Goal: Task Accomplishment & Management: Use online tool/utility

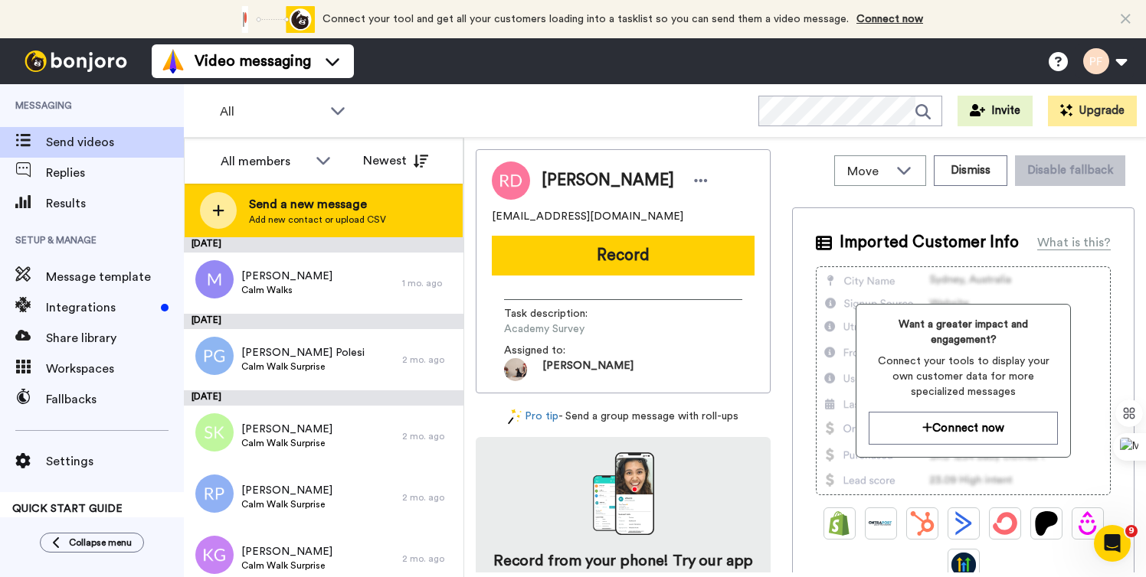
click at [313, 210] on span "Send a new message" at bounding box center [317, 204] width 137 height 18
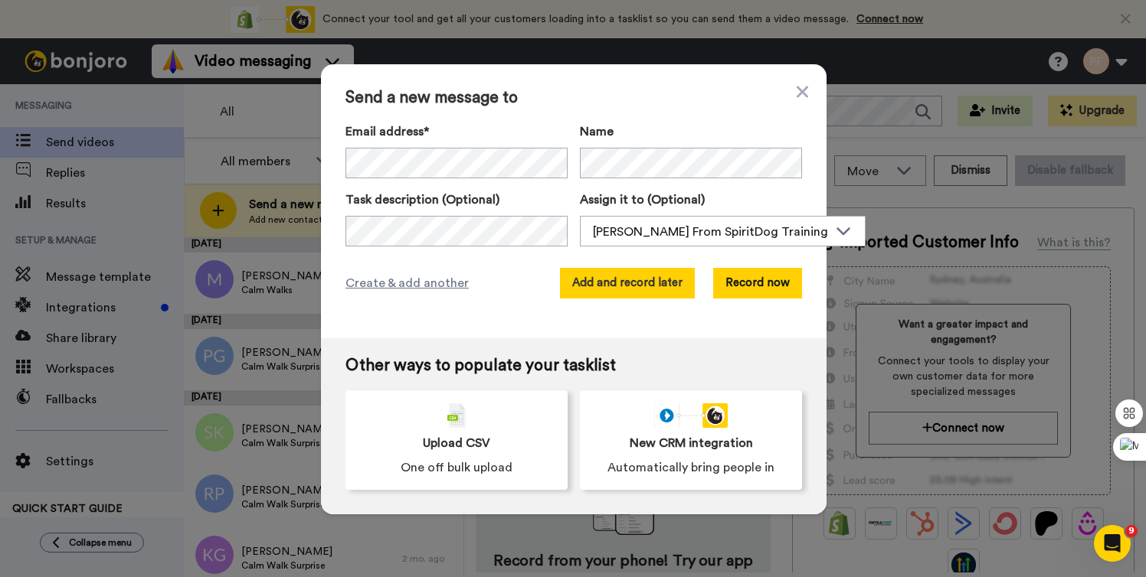
click at [626, 292] on button "Add and record later" at bounding box center [627, 283] width 135 height 31
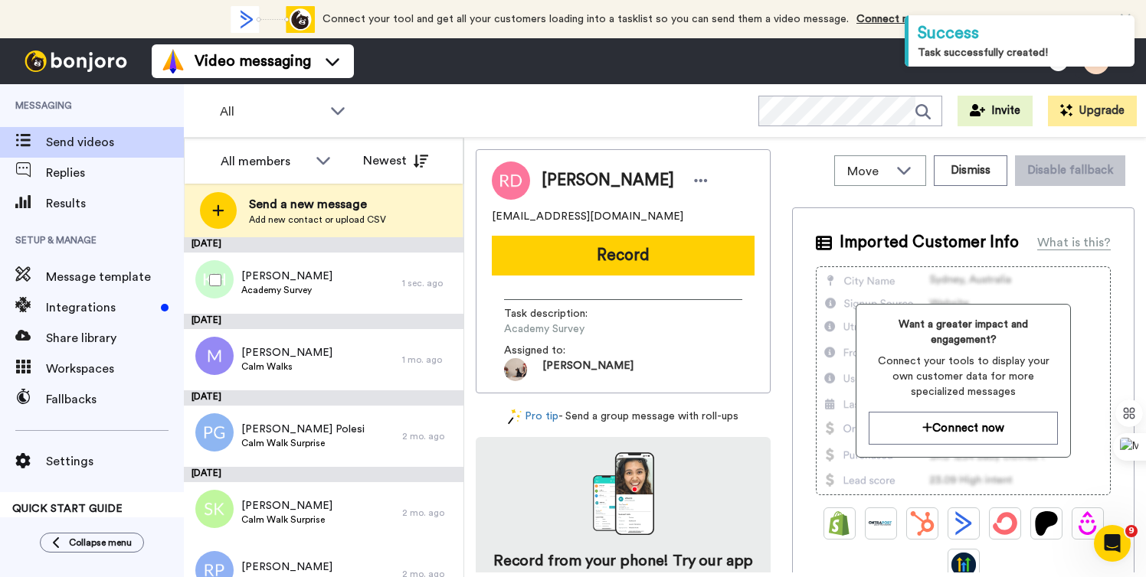
click at [230, 280] on div at bounding box center [212, 280] width 55 height 54
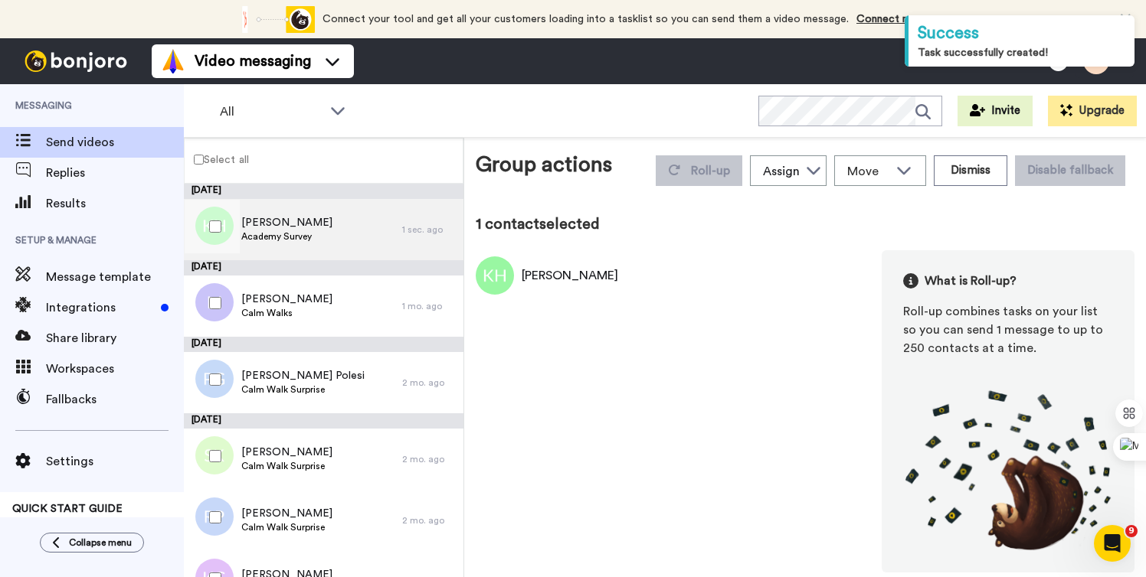
click at [314, 248] on div "[PERSON_NAME] Academy Survey" at bounding box center [293, 229] width 218 height 61
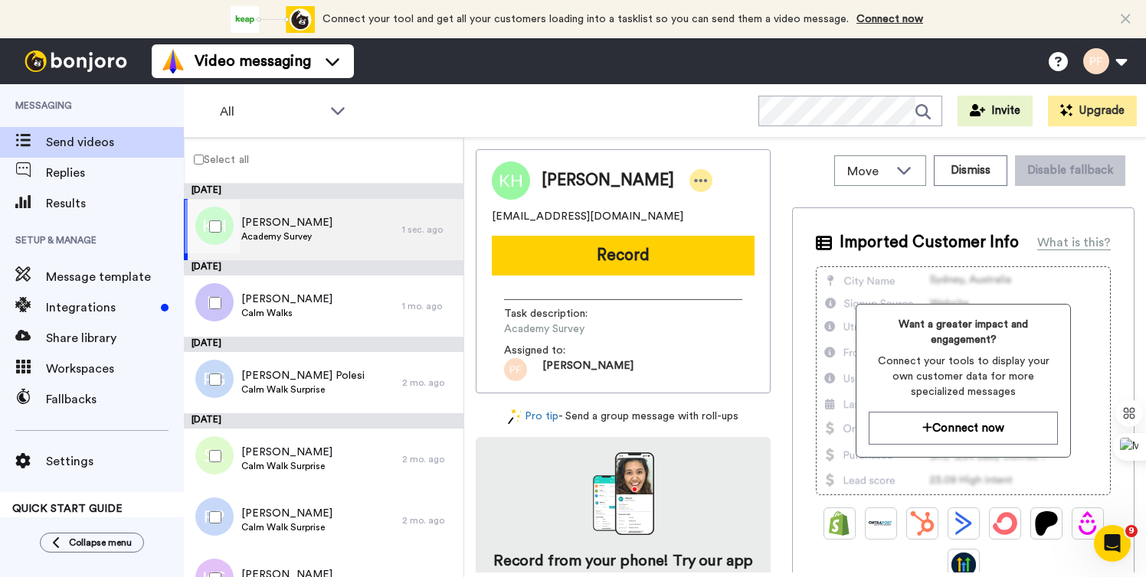
click at [694, 178] on icon at bounding box center [701, 180] width 14 height 15
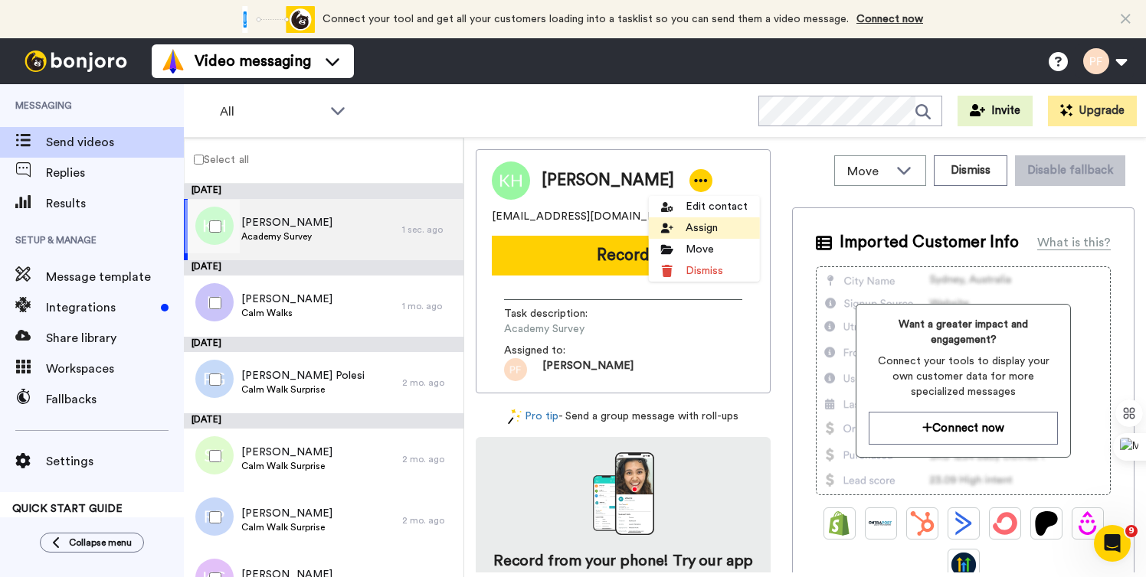
click at [695, 230] on li "Assign" at bounding box center [704, 227] width 111 height 21
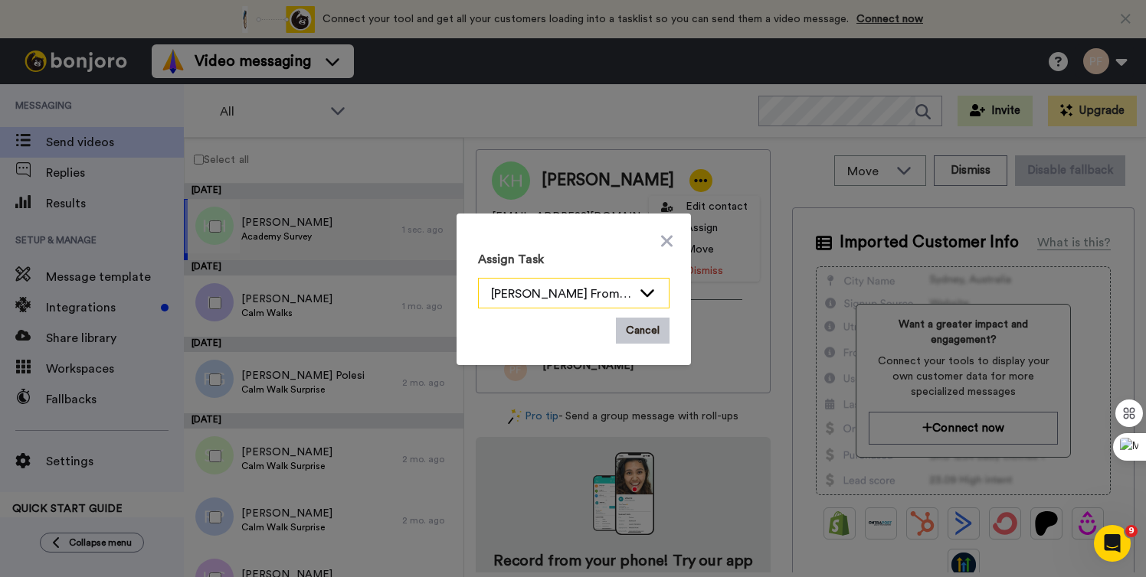
click at [653, 288] on icon at bounding box center [647, 292] width 18 height 15
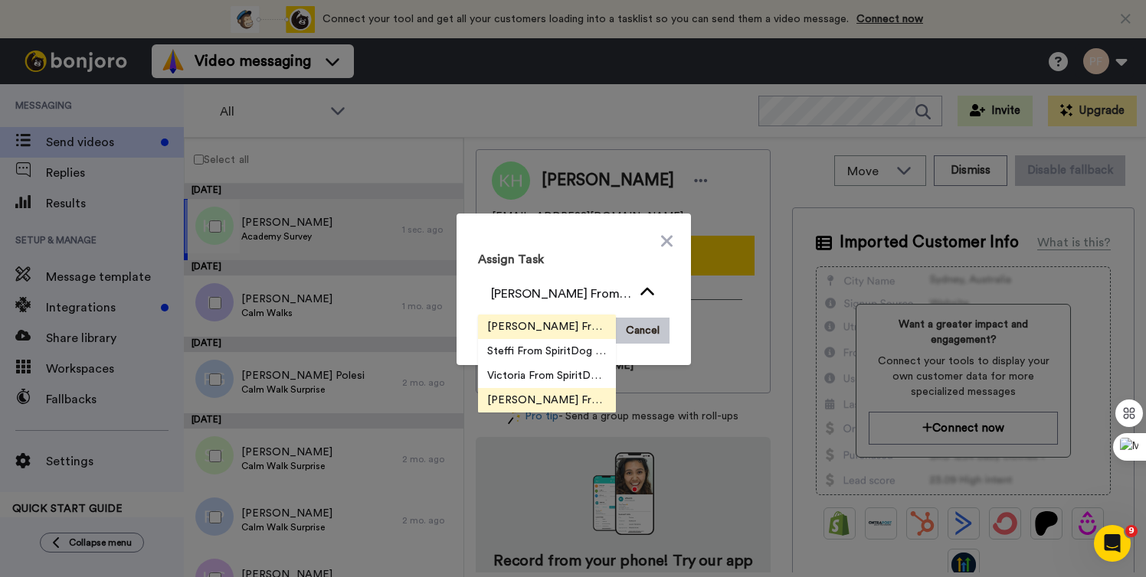
click at [574, 319] on span "[PERSON_NAME] From SpiritDog Training" at bounding box center [547, 326] width 138 height 15
